Goal: Navigation & Orientation: Understand site structure

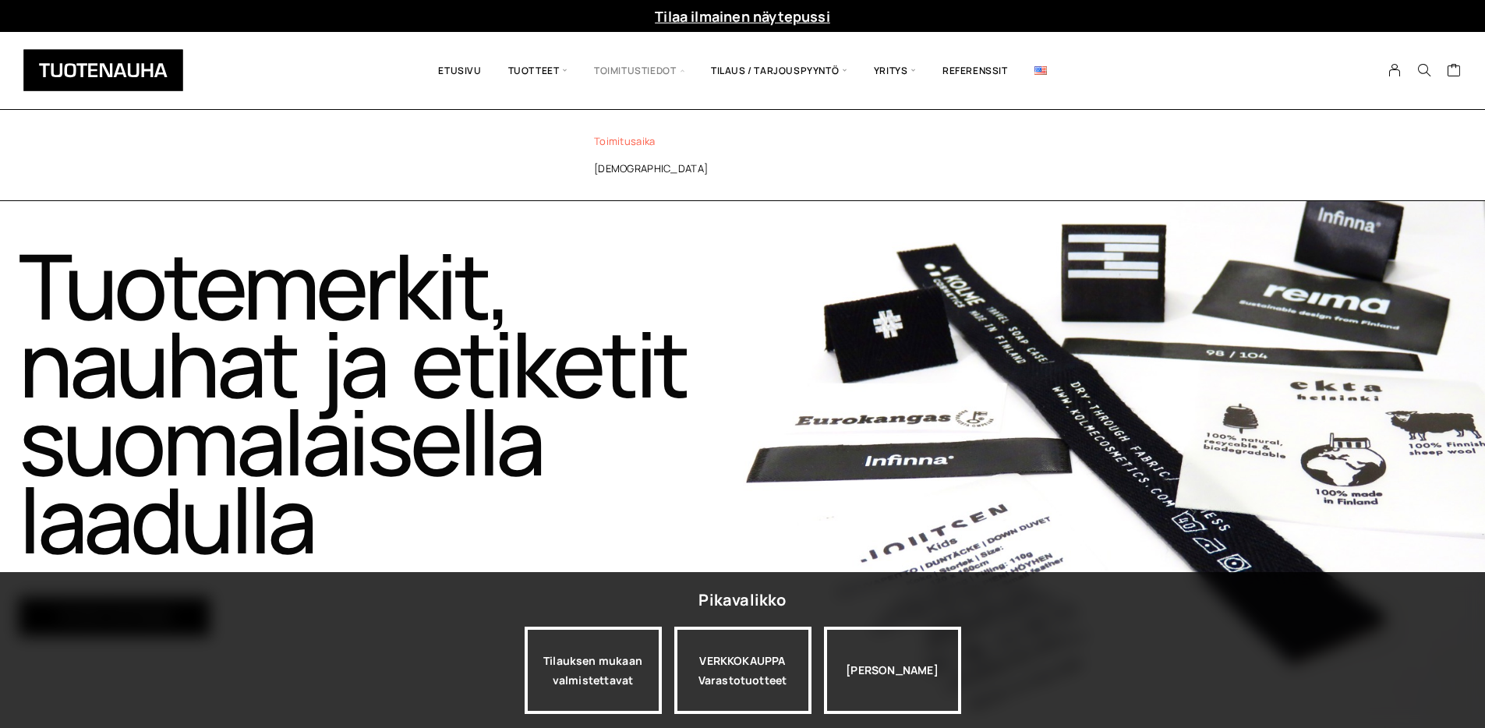
click at [625, 139] on link "Toimitusaika" at bounding box center [682, 141] width 226 height 27
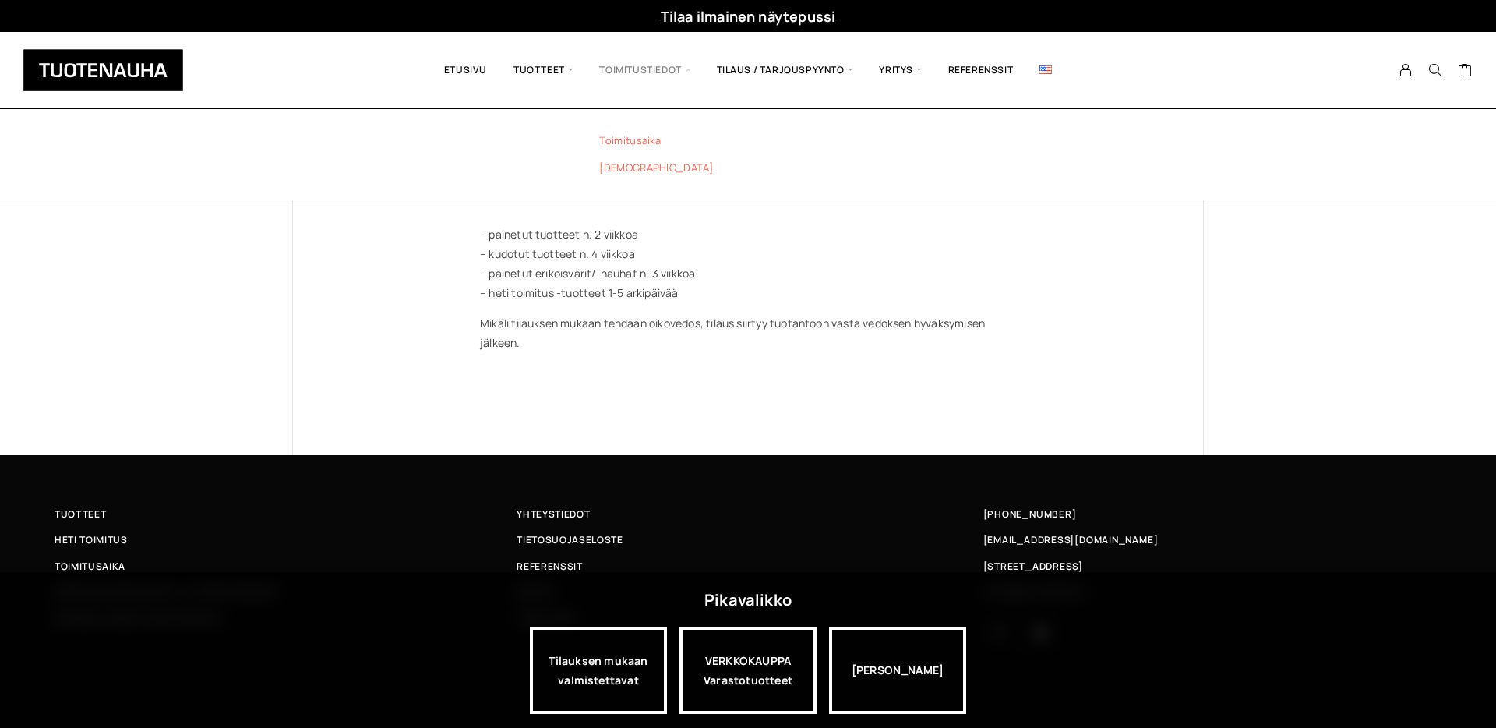
click at [618, 168] on link "[DEMOGRAPHIC_DATA]" at bounding box center [687, 167] width 226 height 27
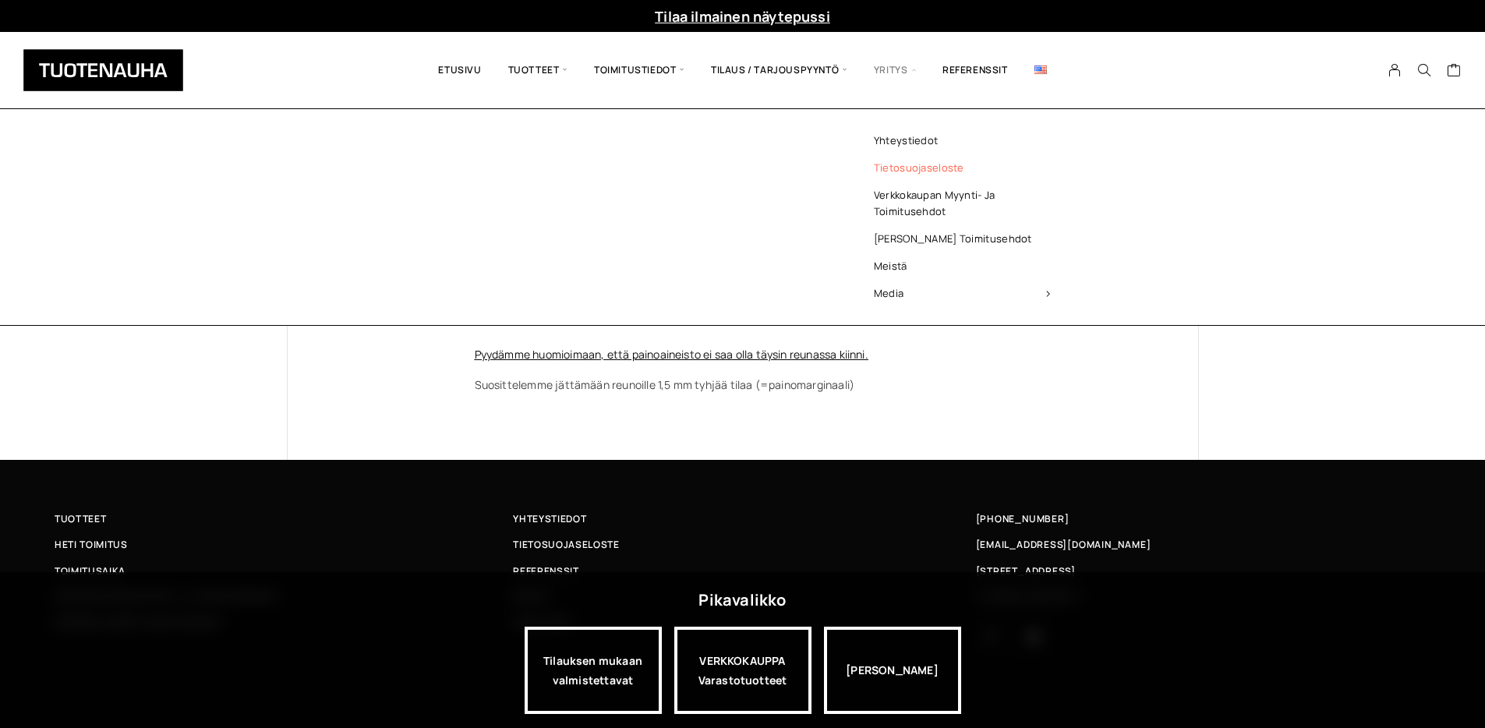
click at [892, 167] on link "Tietosuojaseloste" at bounding box center [962, 167] width 226 height 27
click at [901, 196] on link "Verkkokaupan myynti- ja toimitusehdot" at bounding box center [962, 204] width 226 height 44
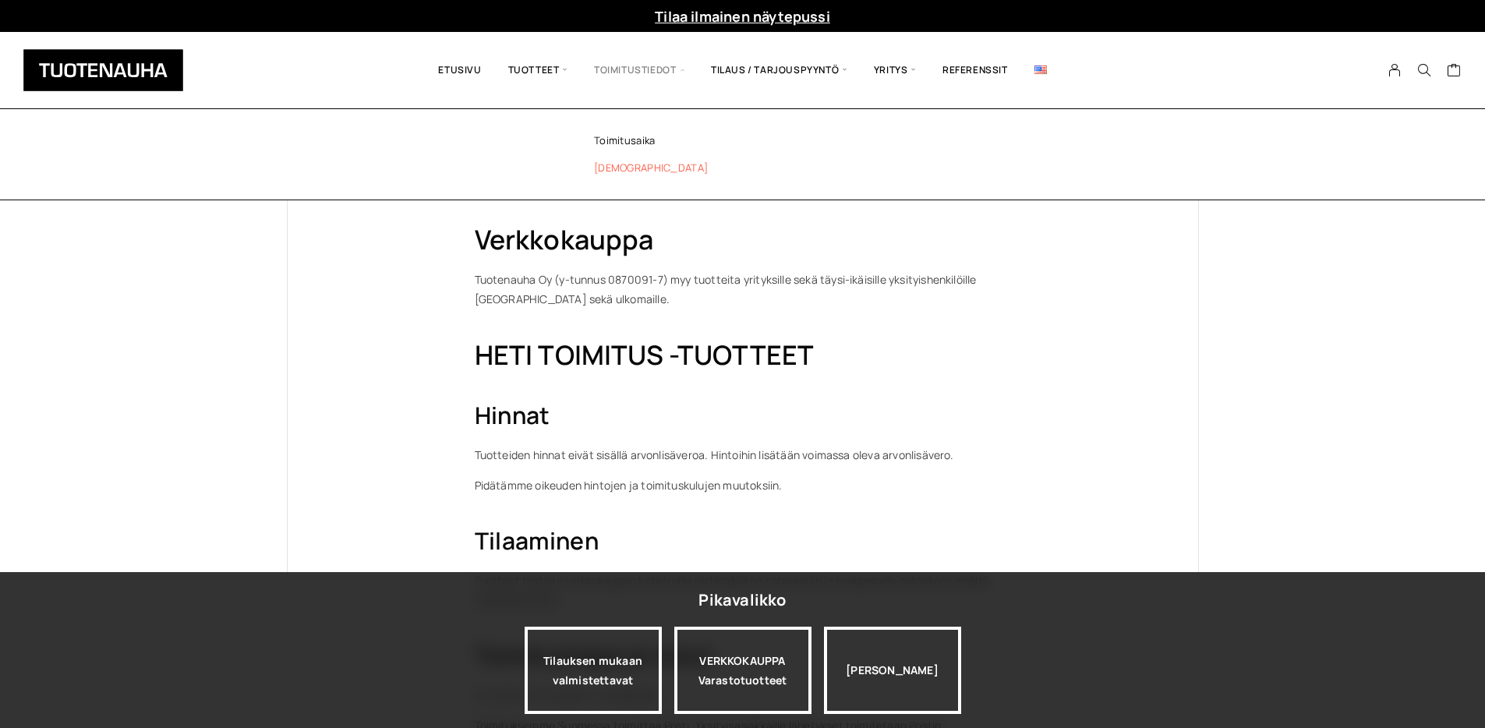
click at [613, 168] on link "[DEMOGRAPHIC_DATA]" at bounding box center [682, 167] width 226 height 27
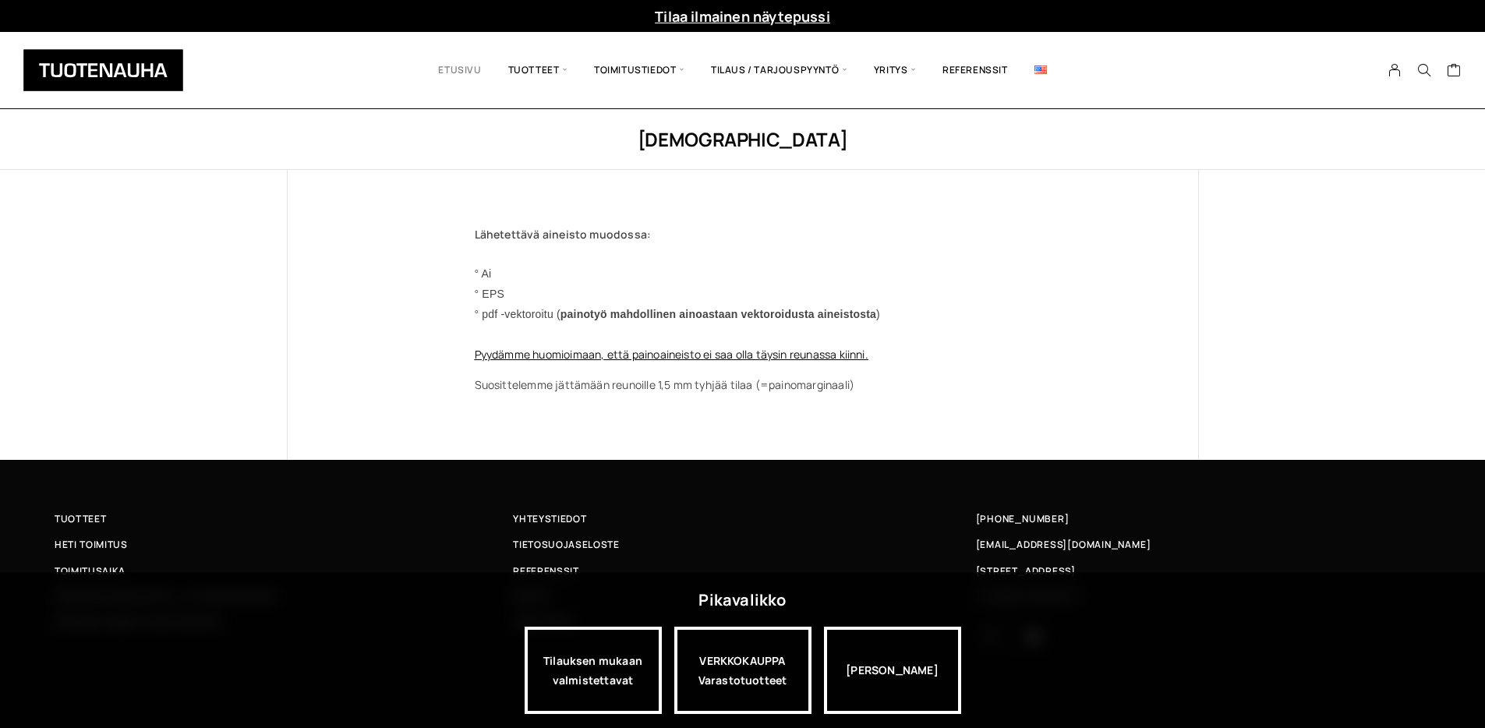
click at [453, 64] on link "Etusivu" at bounding box center [459, 70] width 69 height 53
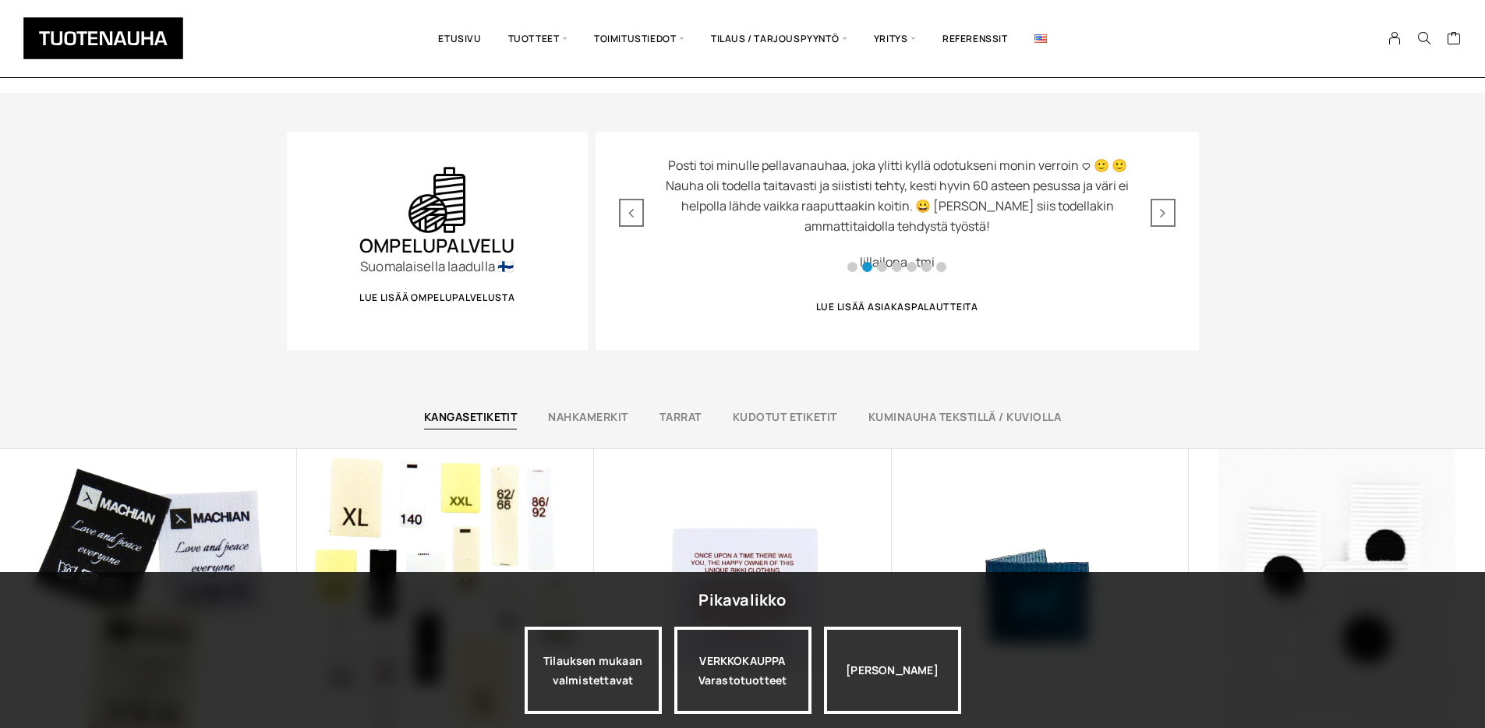
scroll to position [735, 0]
click at [1160, 210] on icon "Next slide" at bounding box center [1162, 212] width 5 height 16
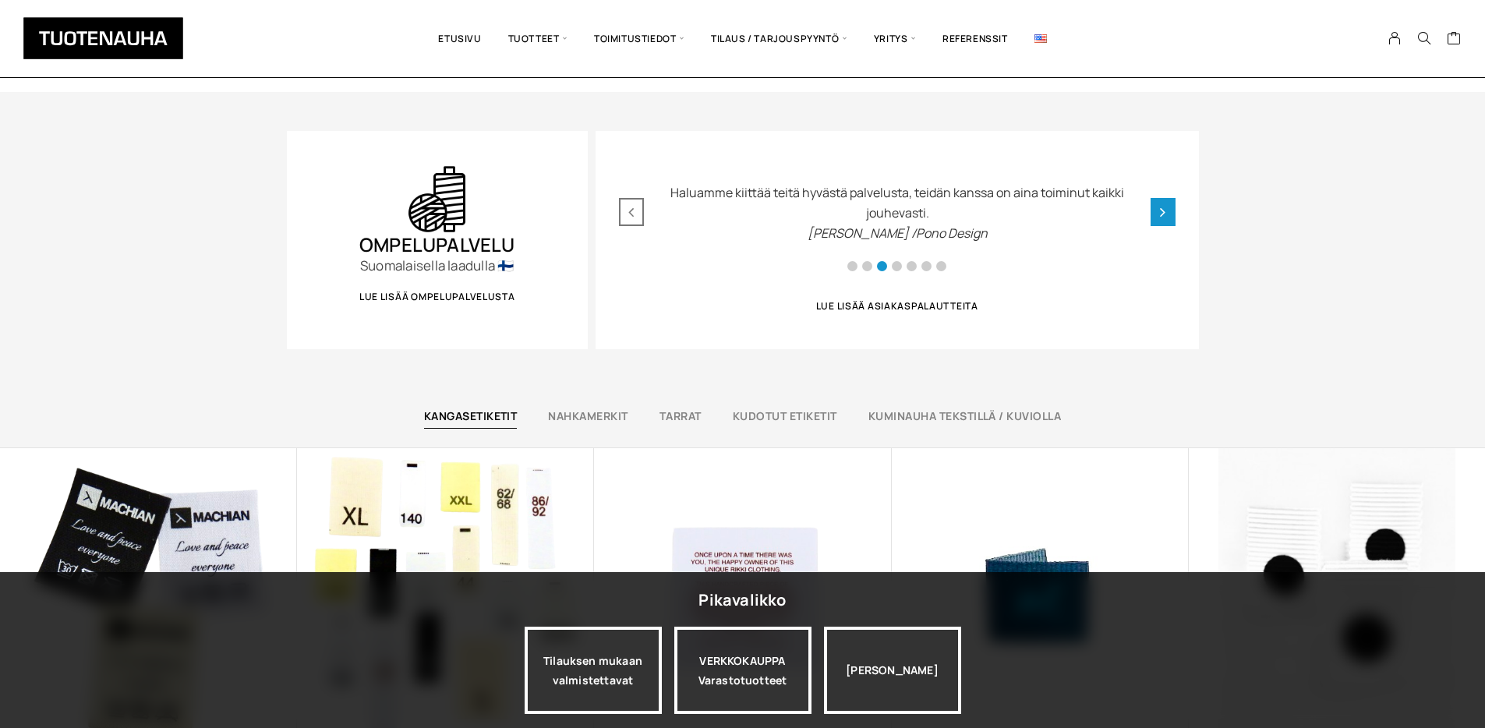
click at [1160, 210] on icon "Next slide" at bounding box center [1162, 212] width 5 height 16
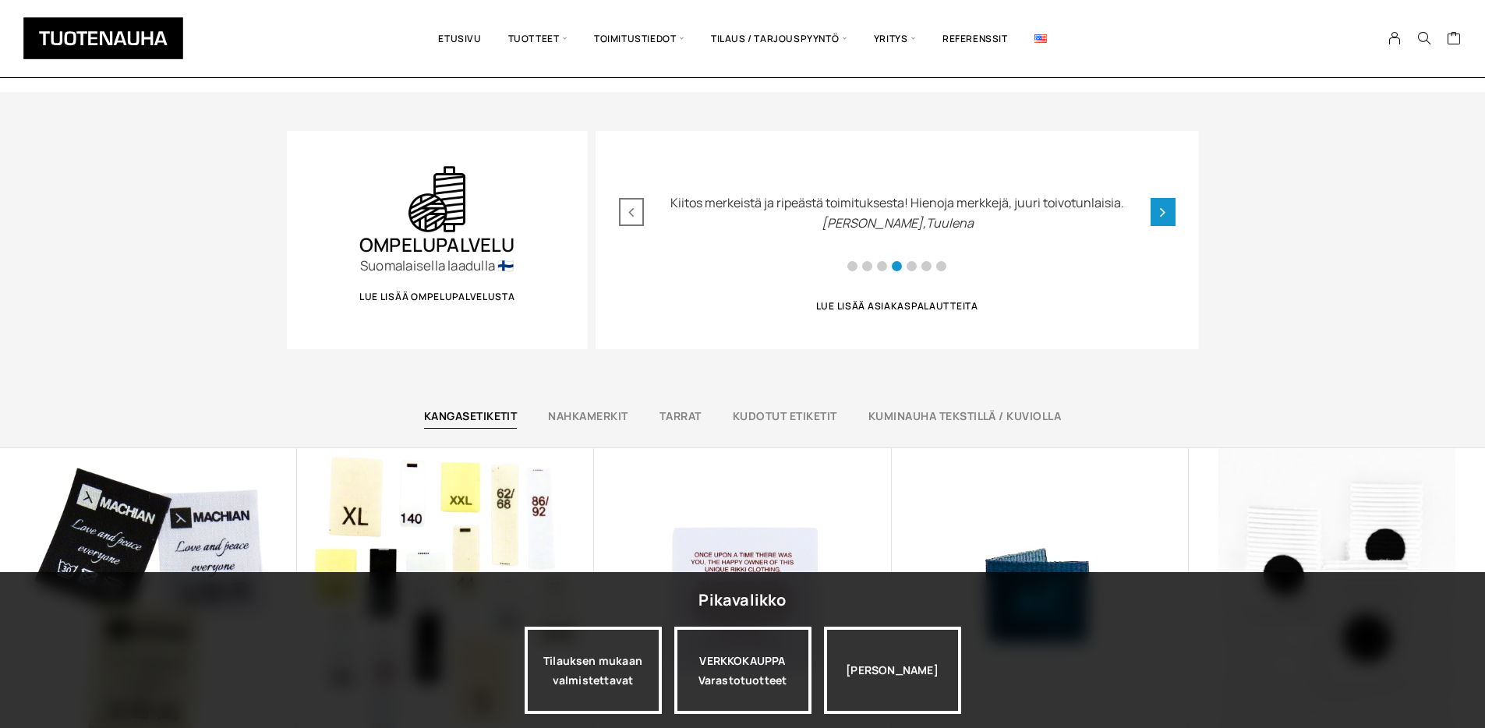
click at [1160, 210] on icon "Next slide" at bounding box center [1162, 212] width 5 height 16
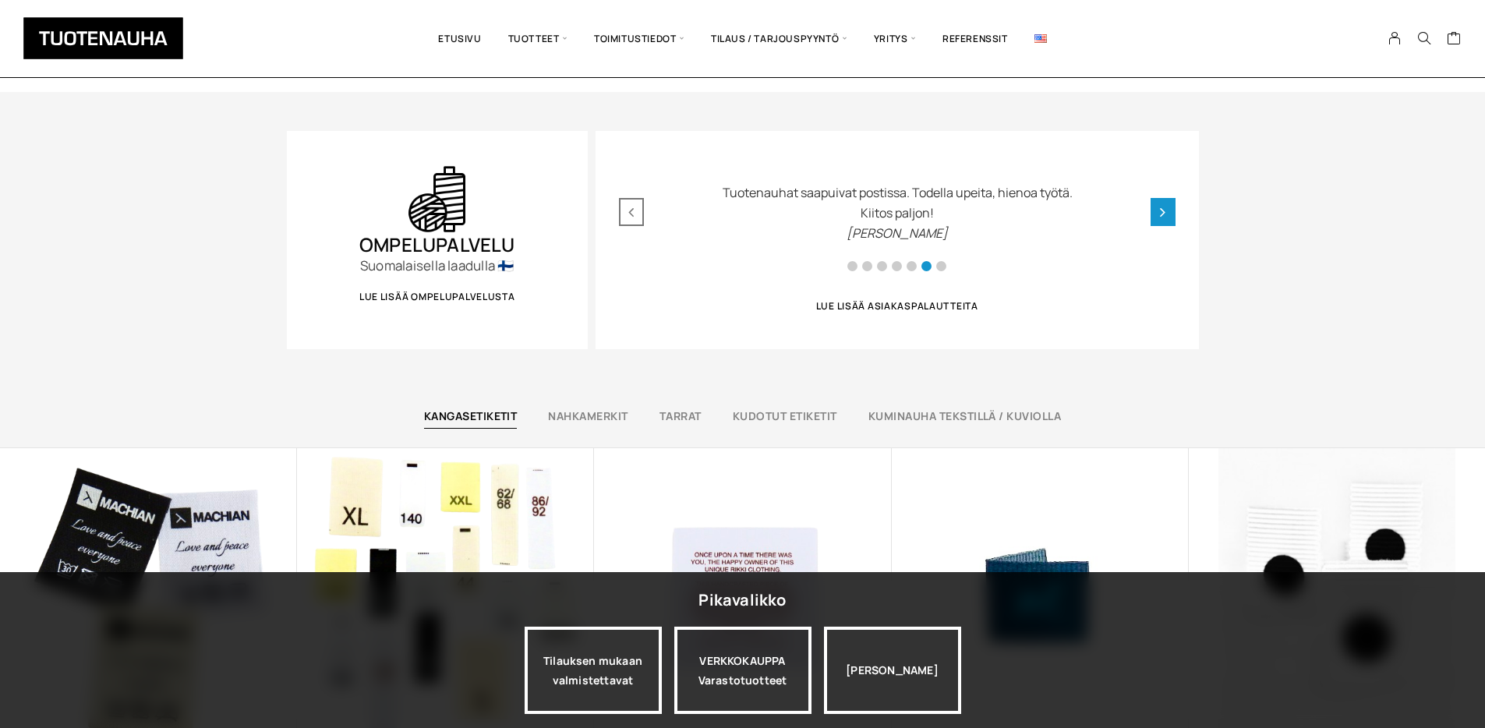
click at [1160, 210] on icon "Next slide" at bounding box center [1162, 212] width 5 height 16
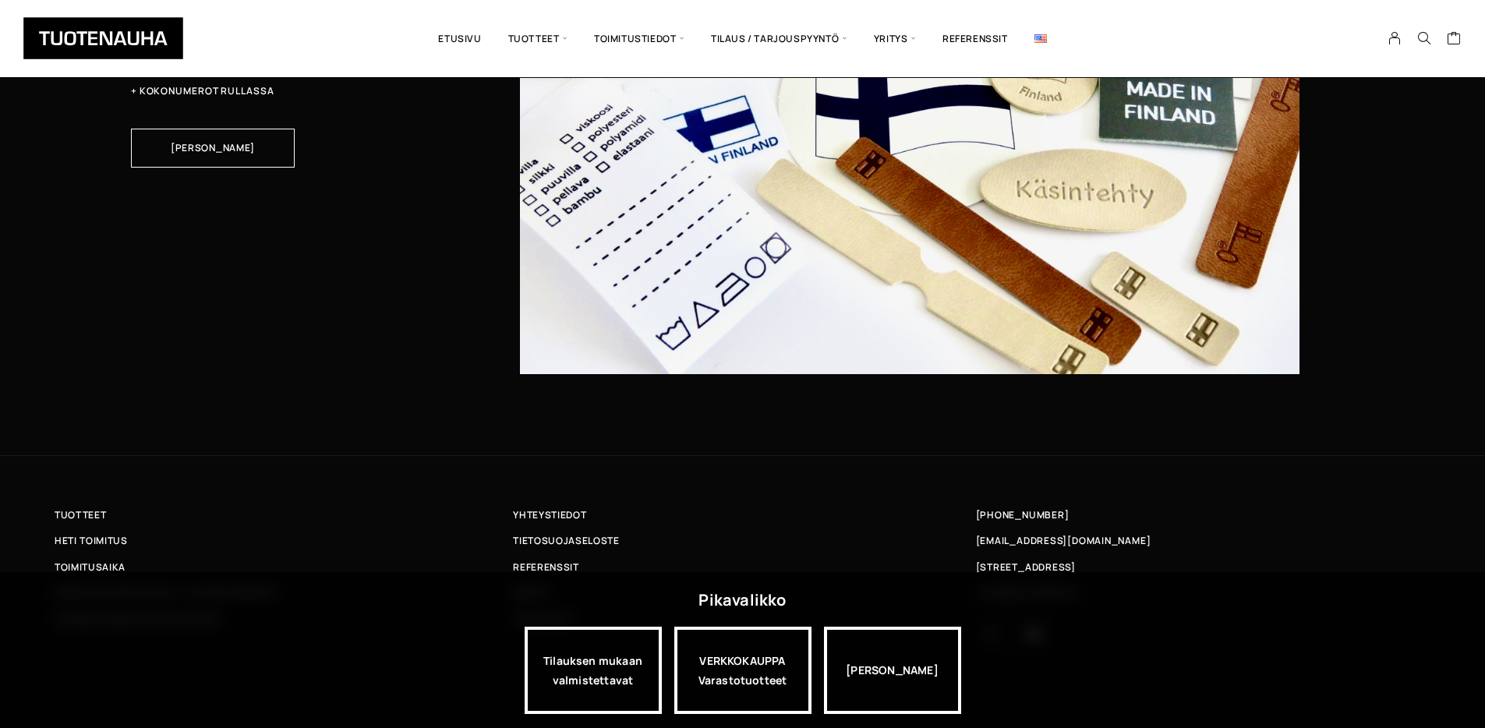
scroll to position [5173, 0]
click at [447, 34] on link "Etusivu" at bounding box center [459, 39] width 69 height 54
